Goal: Find specific page/section: Find specific page/section

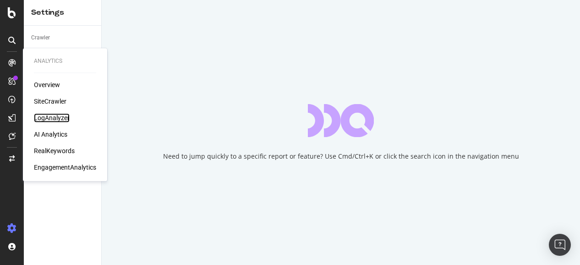
click at [63, 119] on div "LogAnalyzer" at bounding box center [52, 117] width 36 height 9
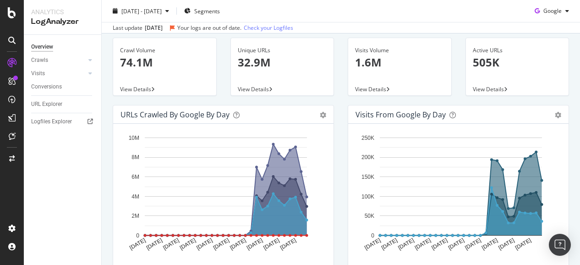
scroll to position [92, 0]
